Goal: Check status: Check status

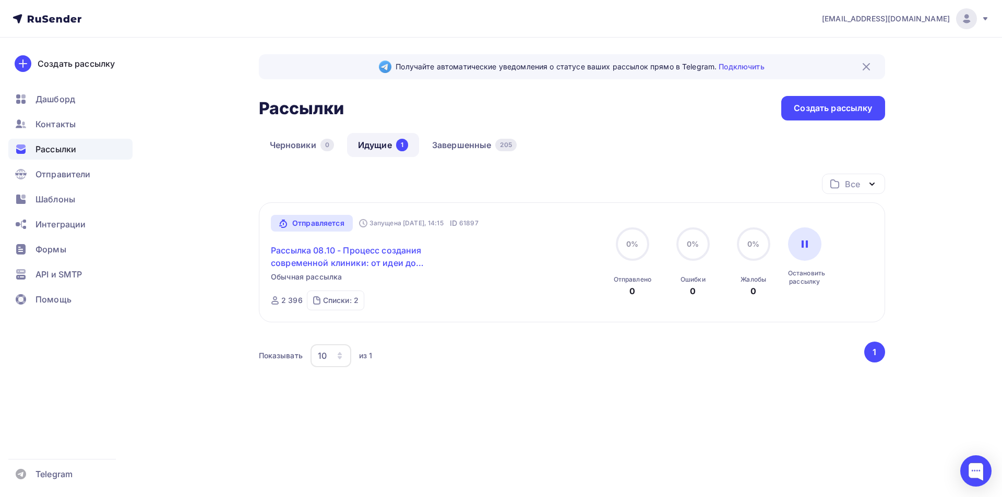
click at [322, 264] on link "Рассылка 08.10 - Процесс создания современной клиники: от идеи до реализации" at bounding box center [360, 256] width 179 height 25
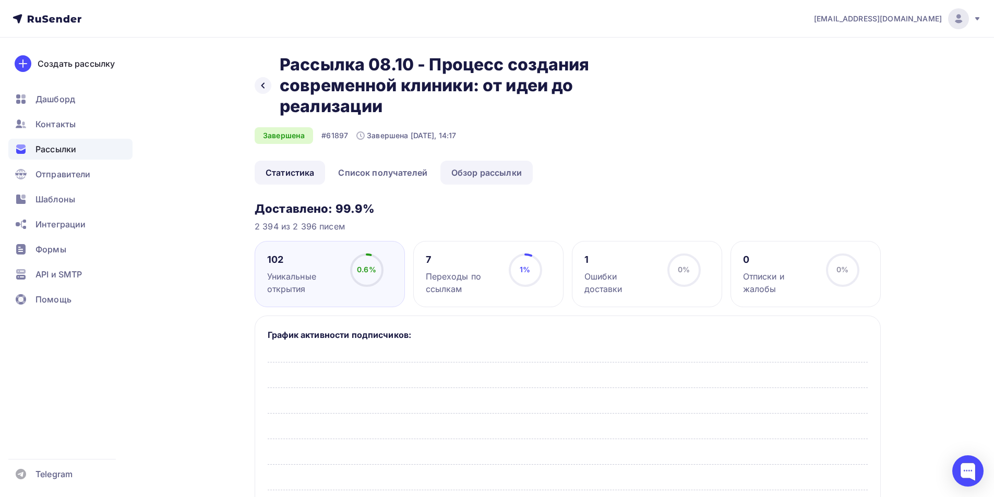
click at [504, 172] on link "Обзор рассылки" at bounding box center [487, 173] width 92 height 24
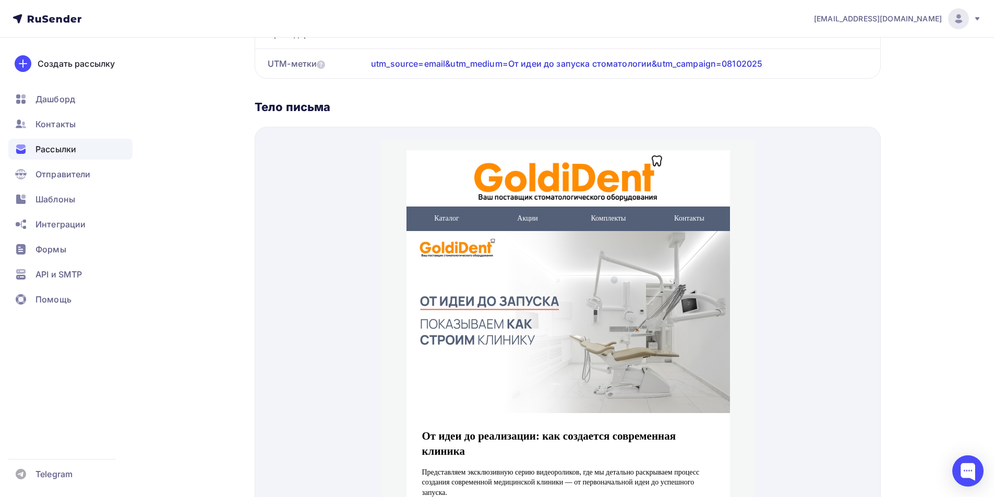
click at [64, 145] on span "Рассылки" at bounding box center [55, 149] width 41 height 13
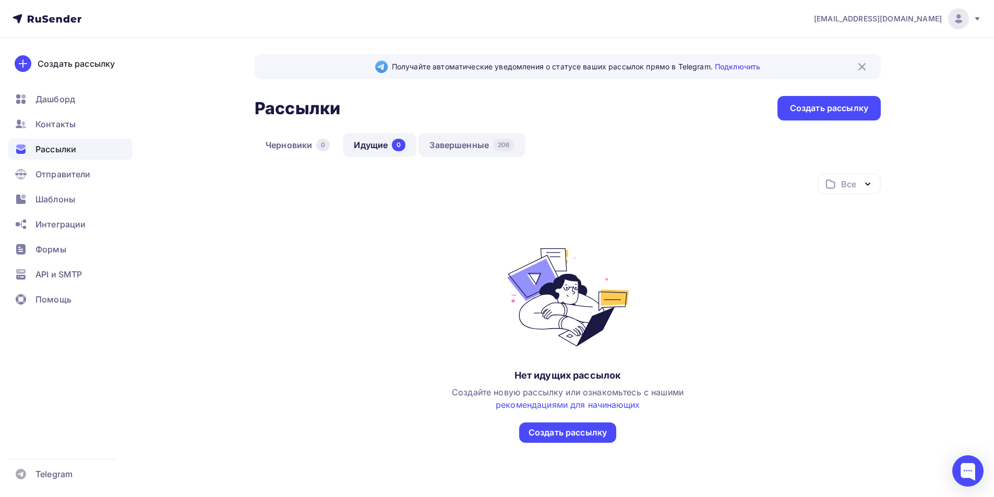
click at [459, 146] on link "Завершенные 206" at bounding box center [472, 145] width 107 height 24
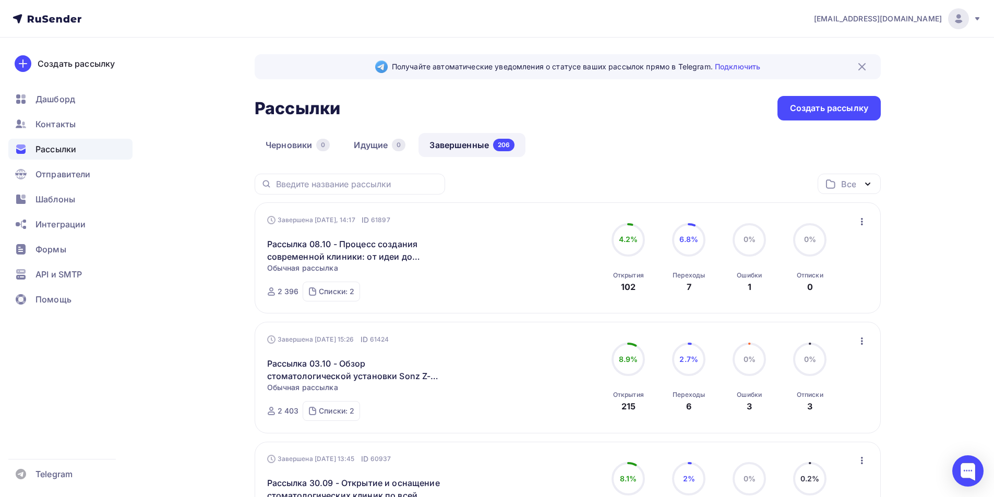
click at [62, 156] on div "Рассылки" at bounding box center [70, 149] width 124 height 21
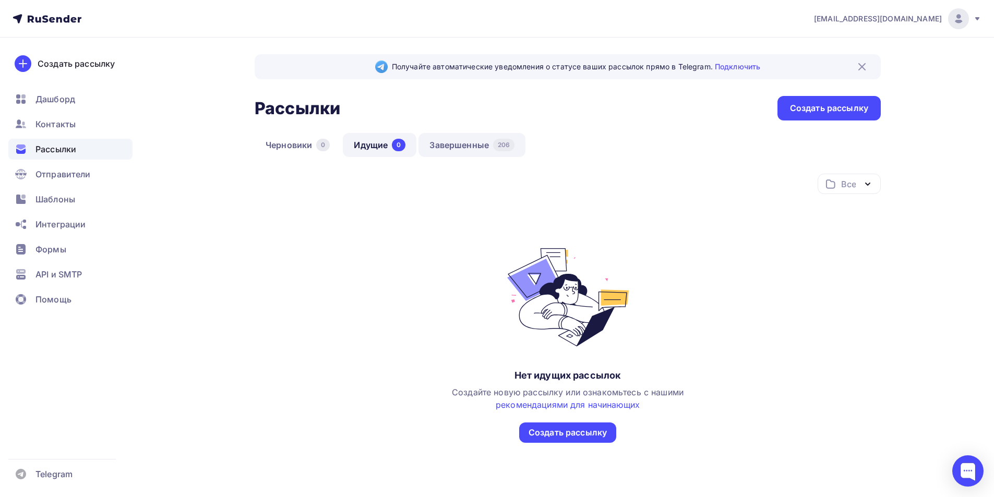
click at [468, 145] on link "Завершенные 206" at bounding box center [472, 145] width 107 height 24
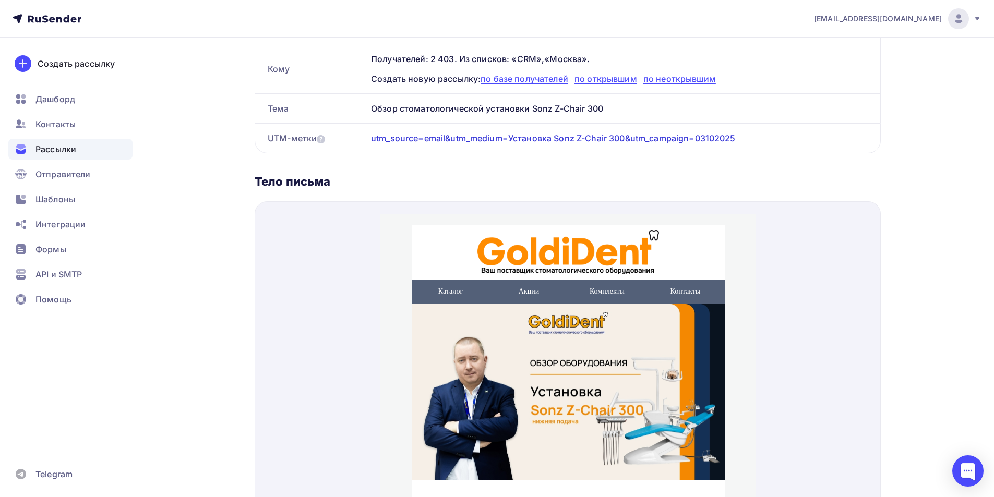
scroll to position [104, 0]
